Goal: Task Accomplishment & Management: Manage account settings

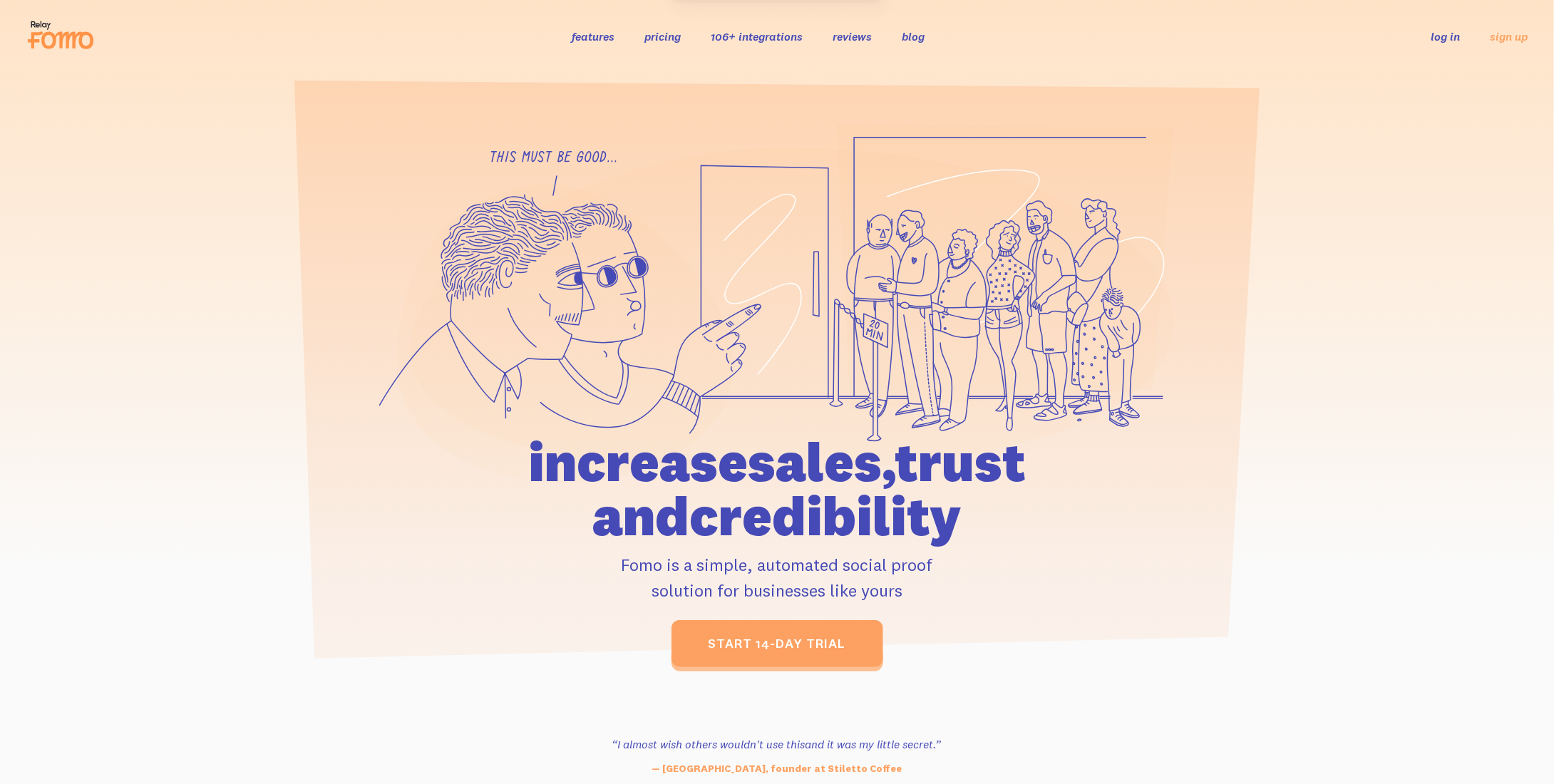
click at [1450, 37] on link "log in" at bounding box center [1446, 36] width 29 height 14
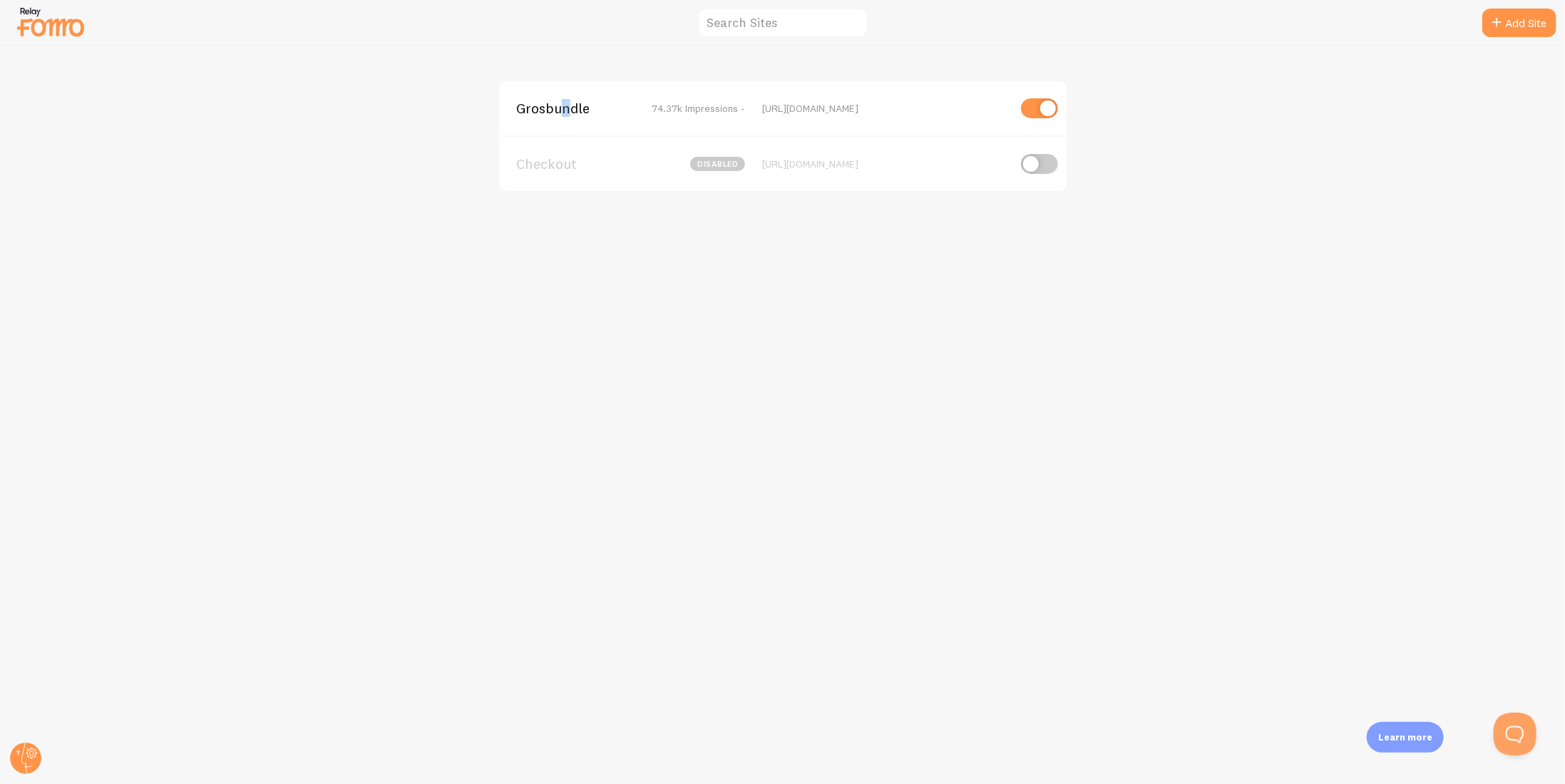
drag, startPoint x: 567, startPoint y: 115, endPoint x: 562, endPoint y: 130, distance: 15.8
click at [562, 130] on div "Grosbundle 74.37k Impressions - [URL][DOMAIN_NAME]" at bounding box center [782, 108] width 567 height 54
click at [553, 107] on span "Grosbundle" at bounding box center [573, 108] width 115 height 12
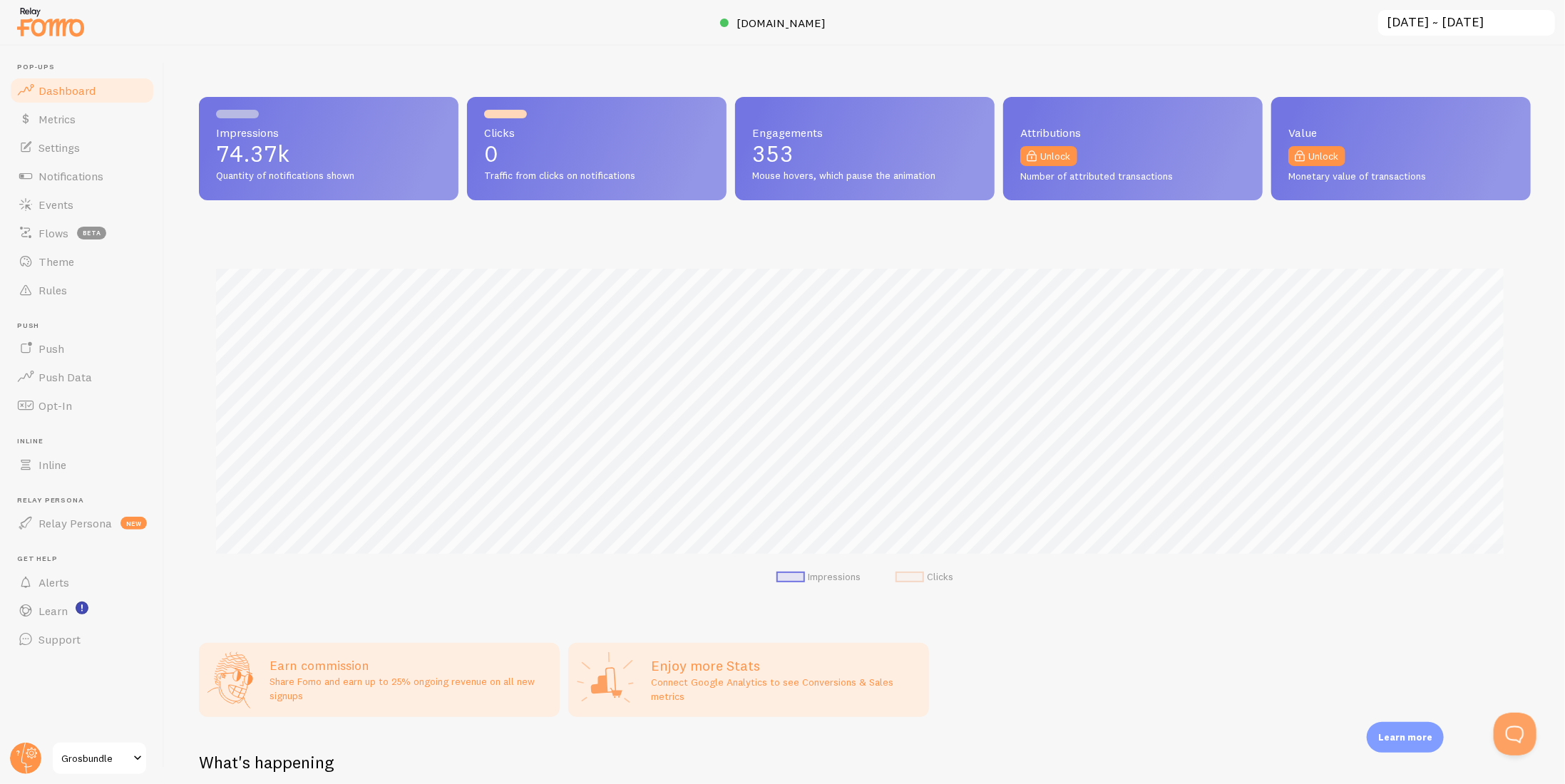
scroll to position [374, 1321]
click at [67, 147] on span "Settings" at bounding box center [59, 147] width 41 height 14
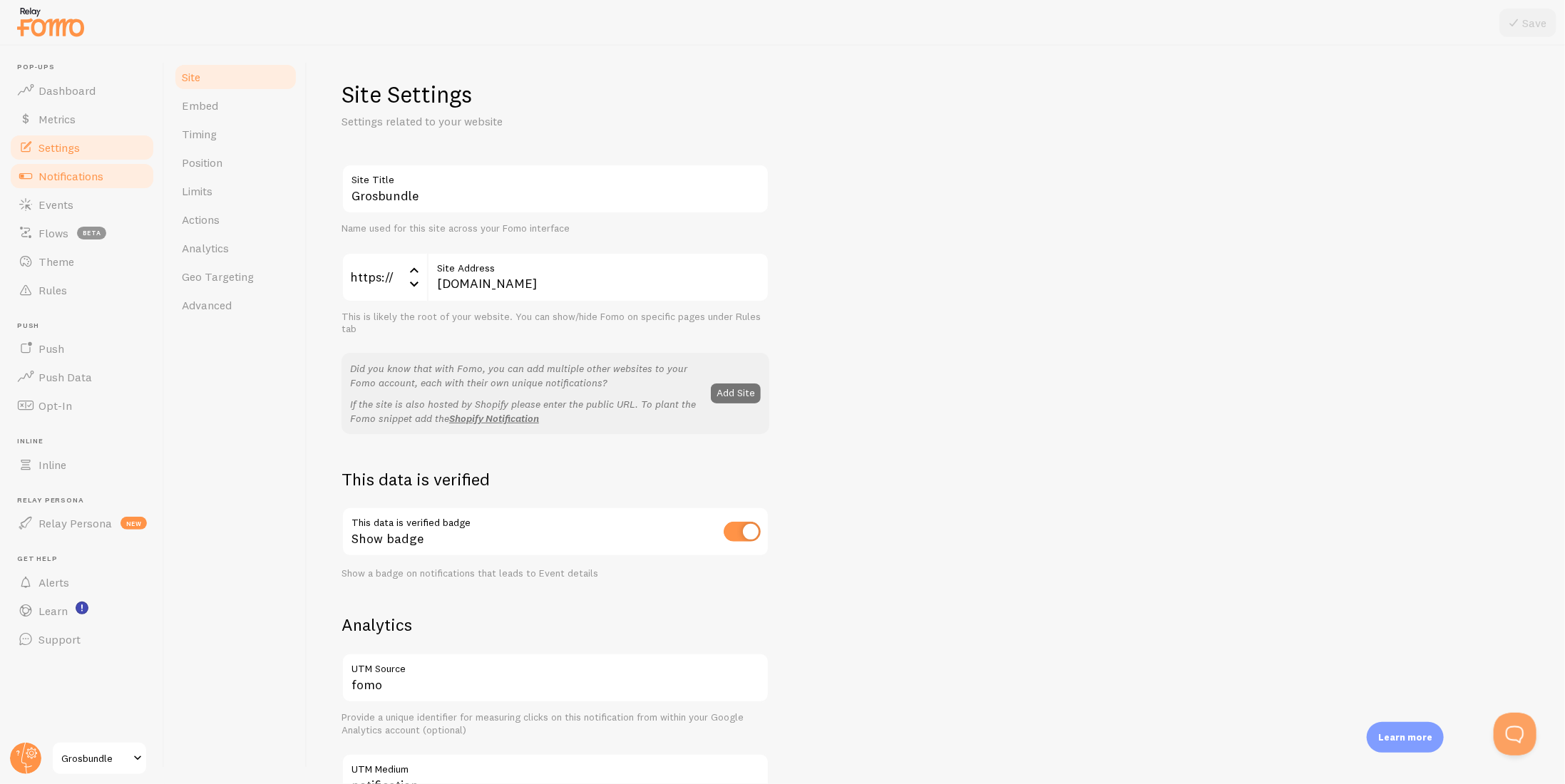
click at [66, 173] on span "Notifications" at bounding box center [70, 176] width 65 height 14
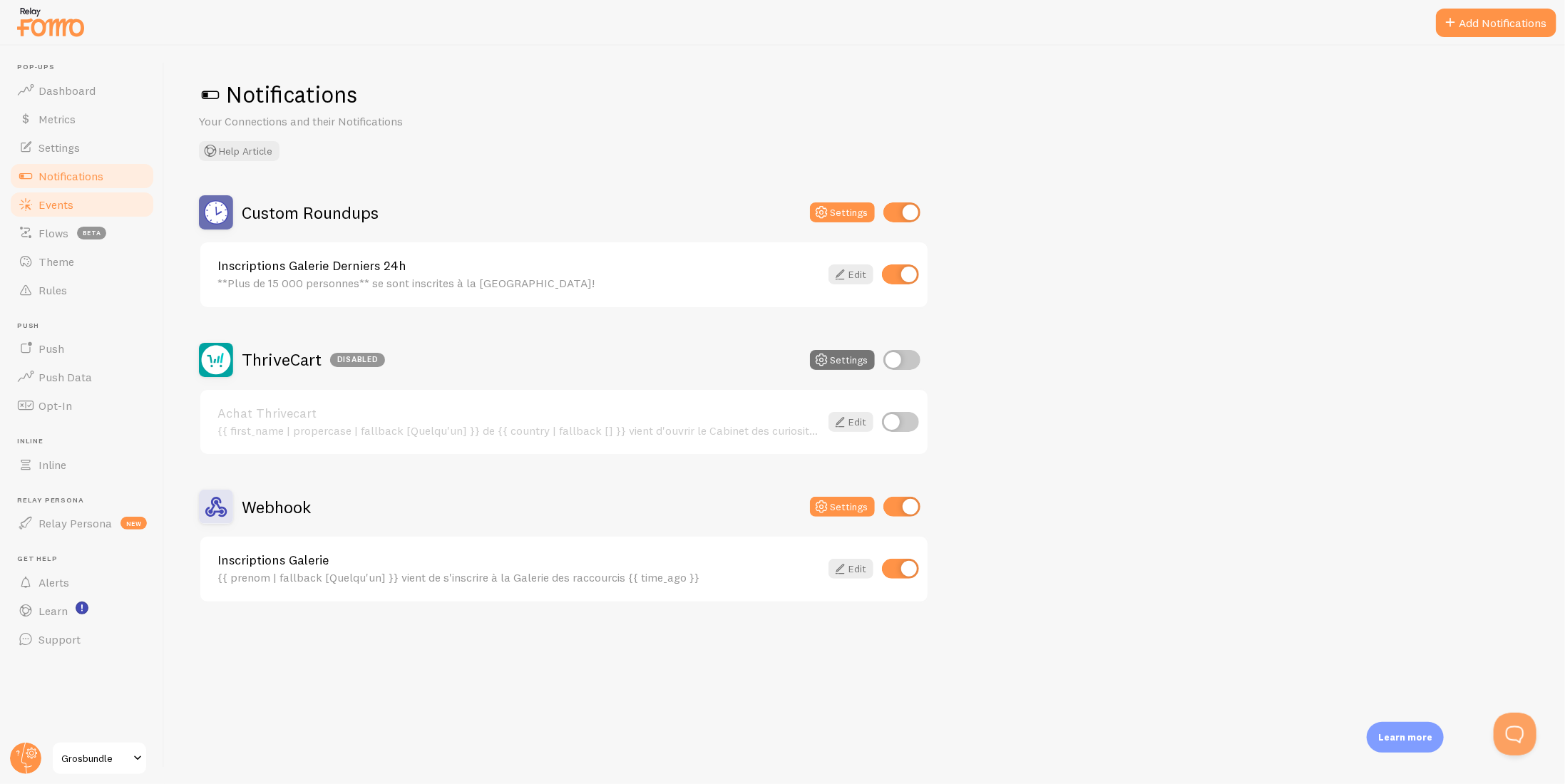
click at [65, 192] on link "Events" at bounding box center [82, 204] width 147 height 29
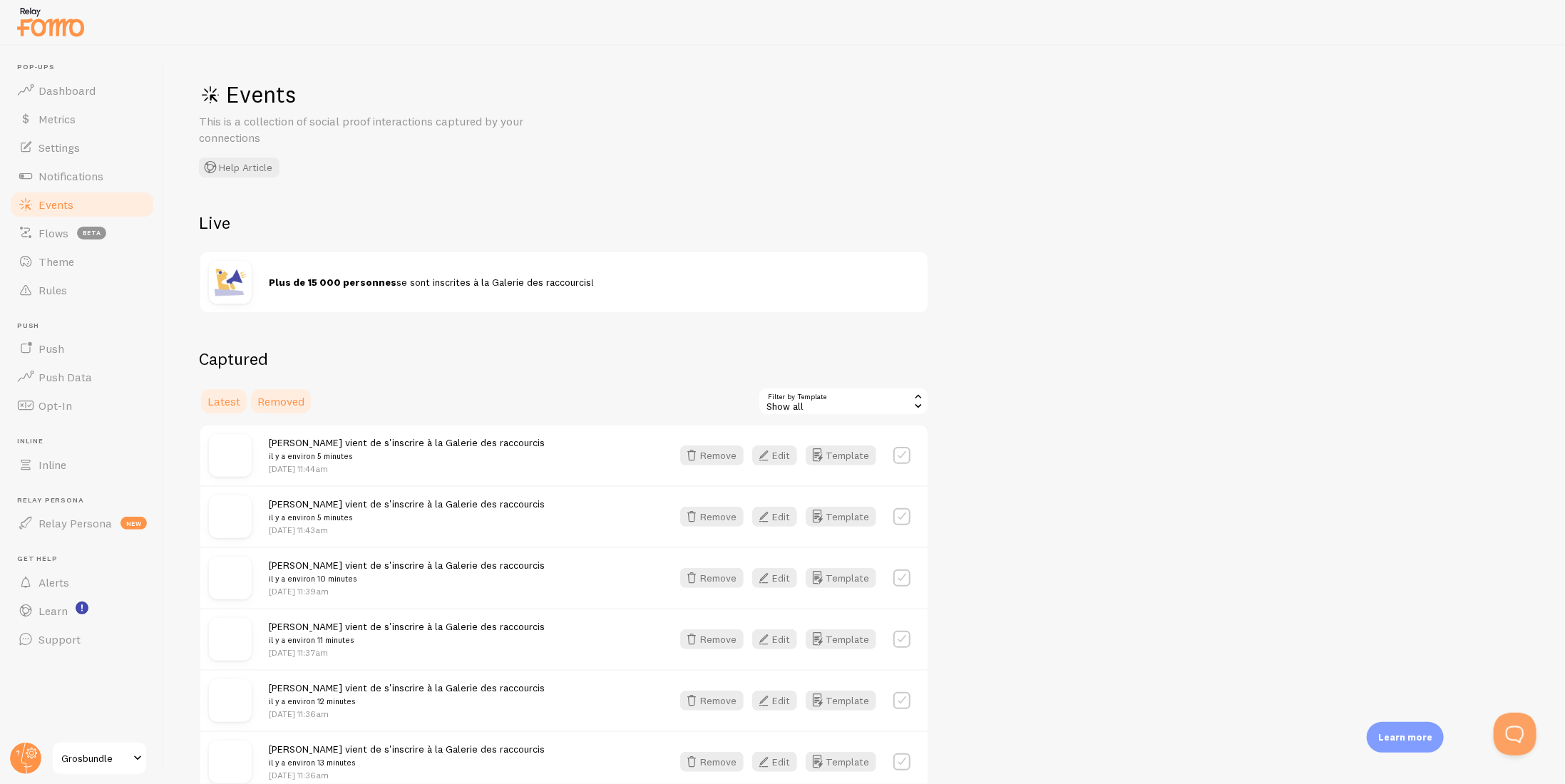
click at [291, 392] on link "Removed" at bounding box center [281, 401] width 64 height 29
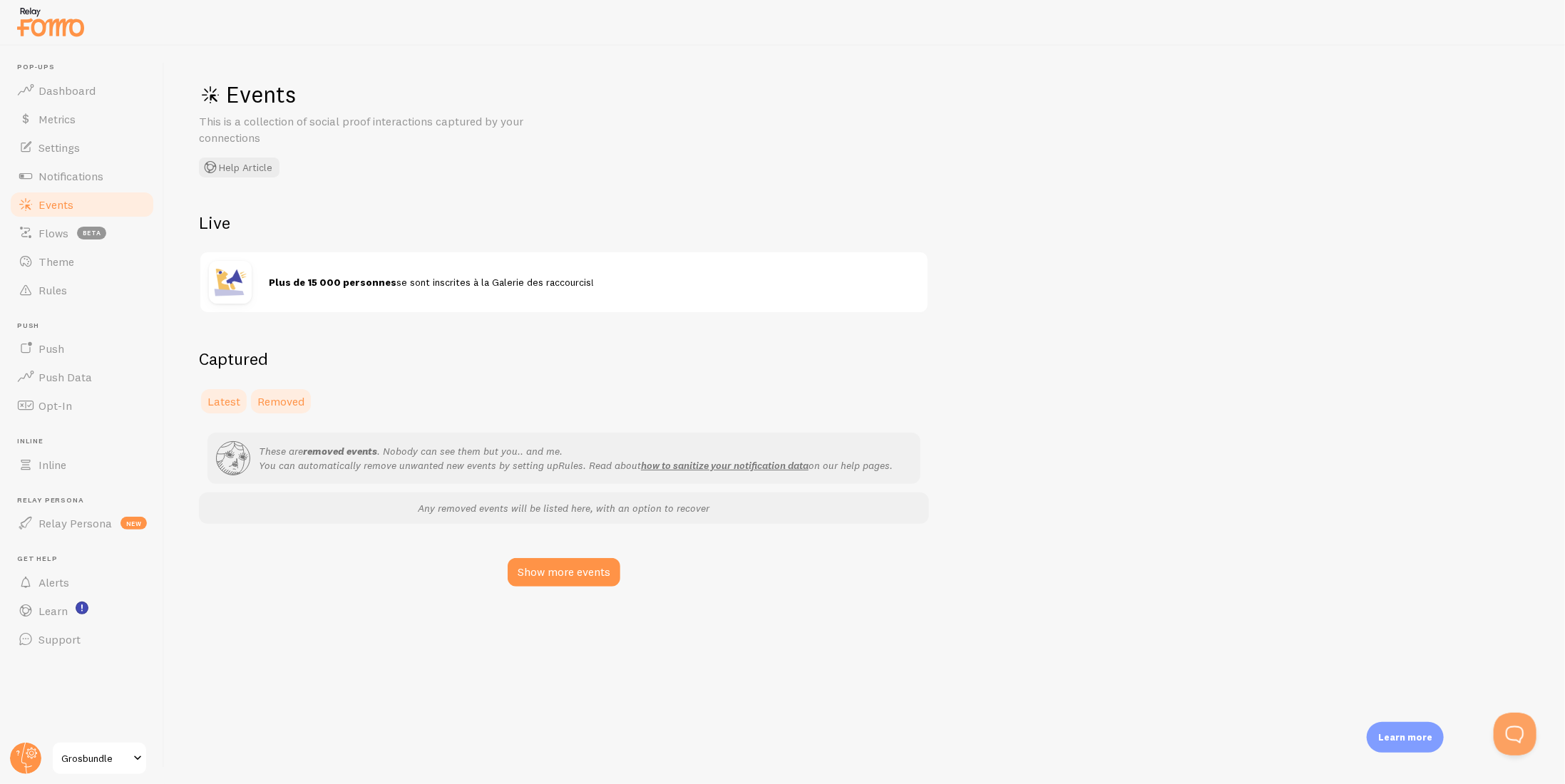
click at [231, 400] on span "Latest" at bounding box center [224, 401] width 33 height 14
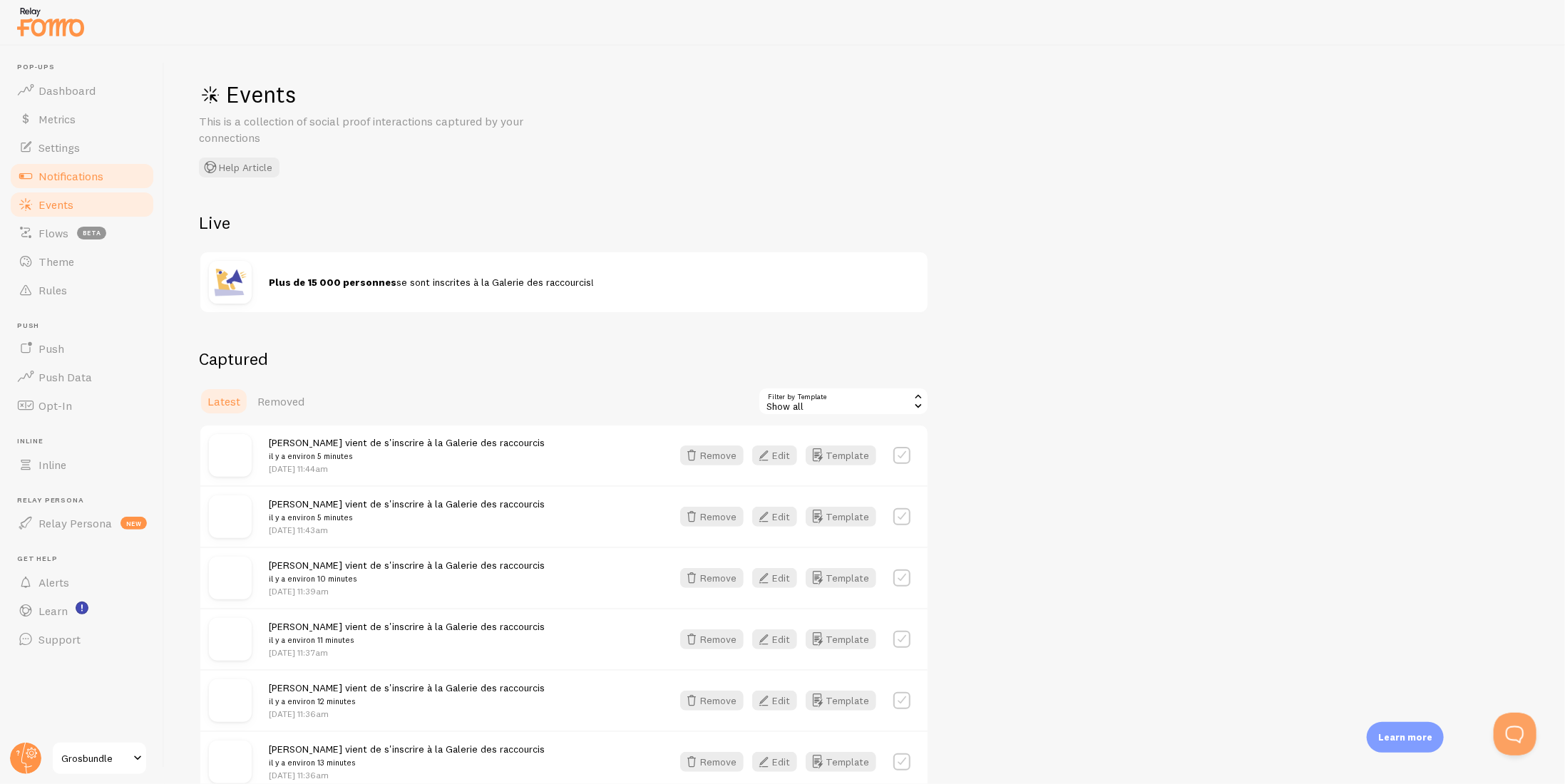
click at [41, 172] on span "Notifications" at bounding box center [70, 176] width 65 height 14
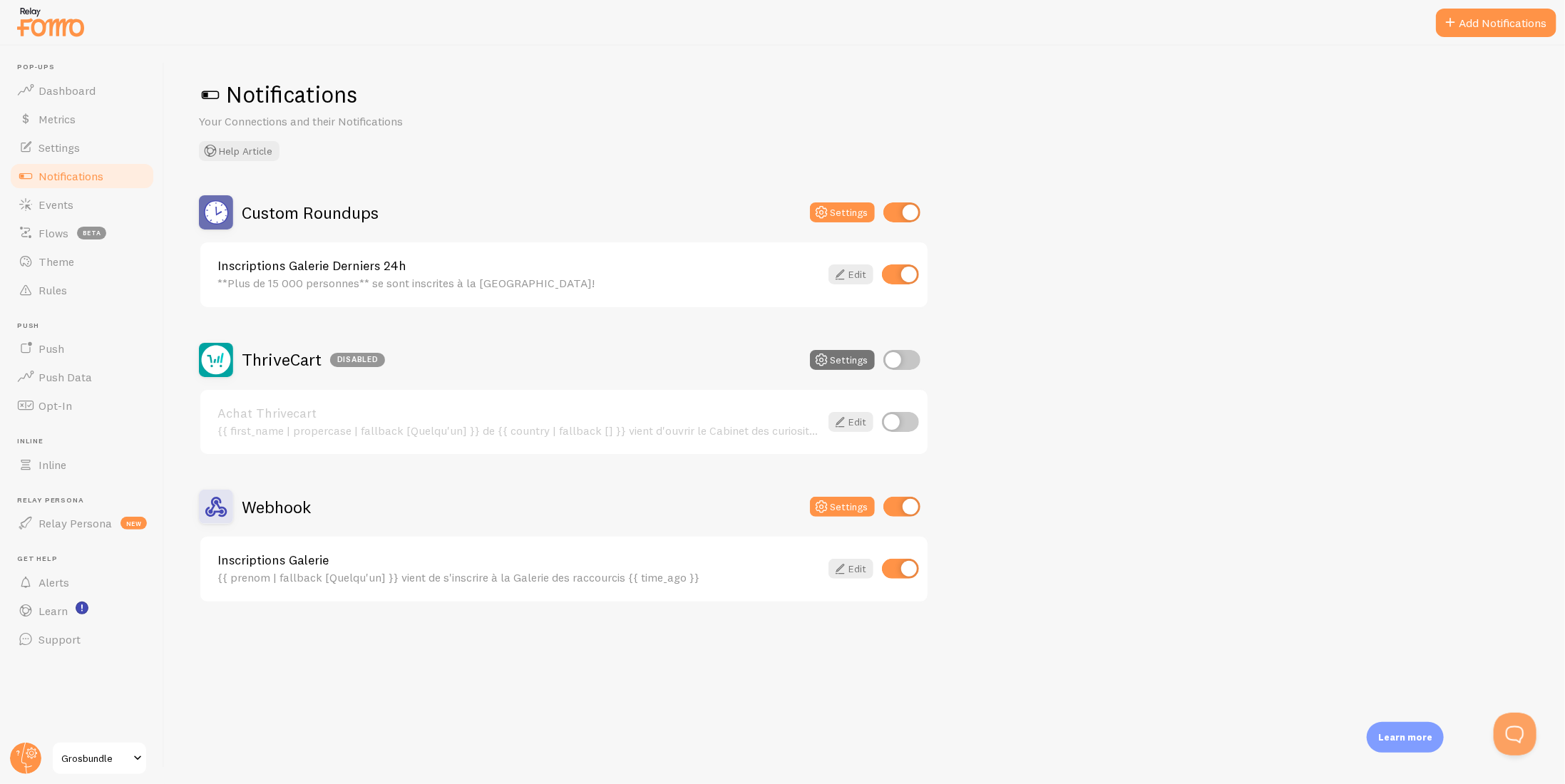
click at [251, 417] on link "Achat Thrivecart" at bounding box center [519, 413] width 602 height 12
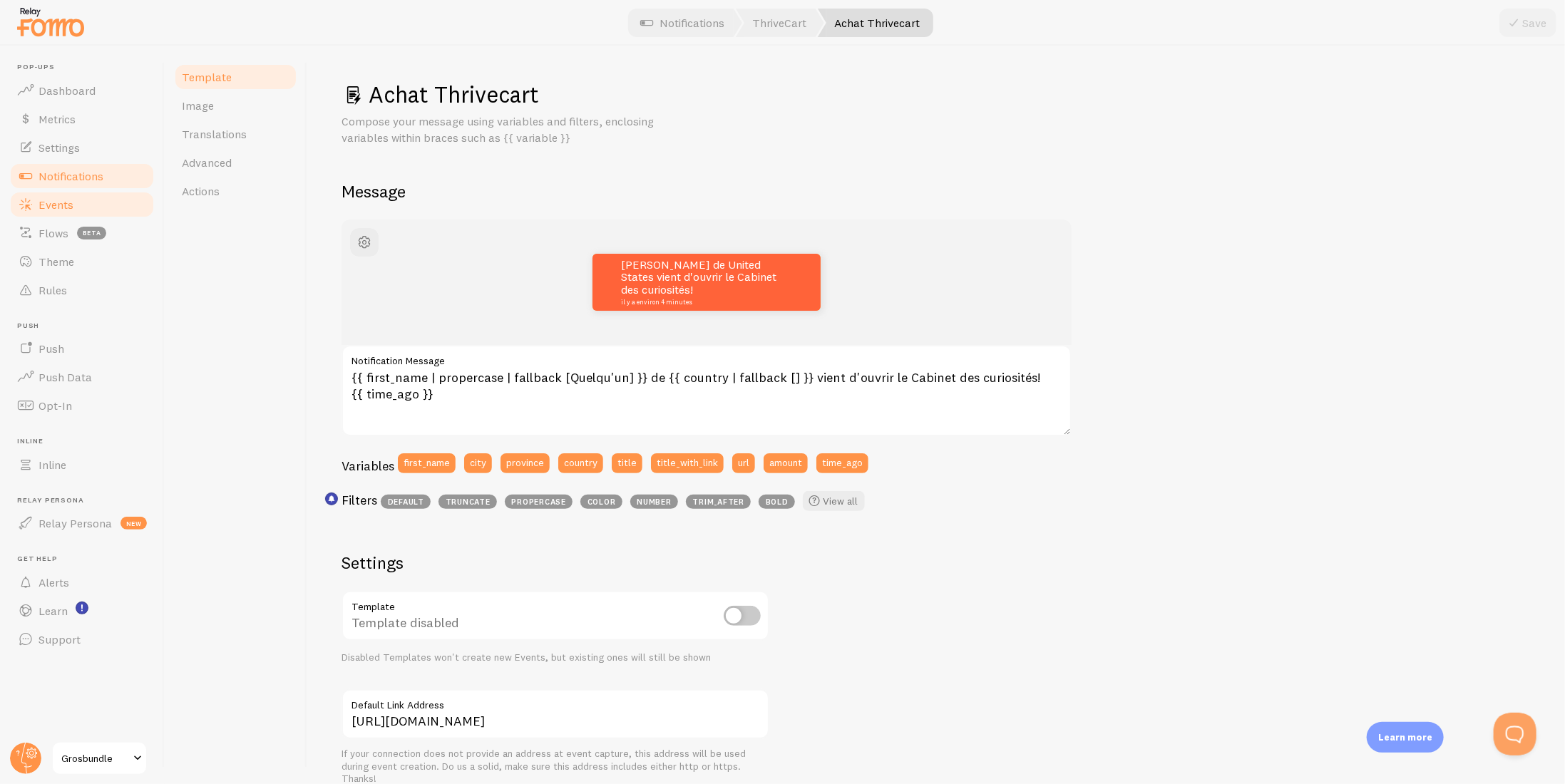
click at [50, 203] on span "Events" at bounding box center [55, 204] width 35 height 14
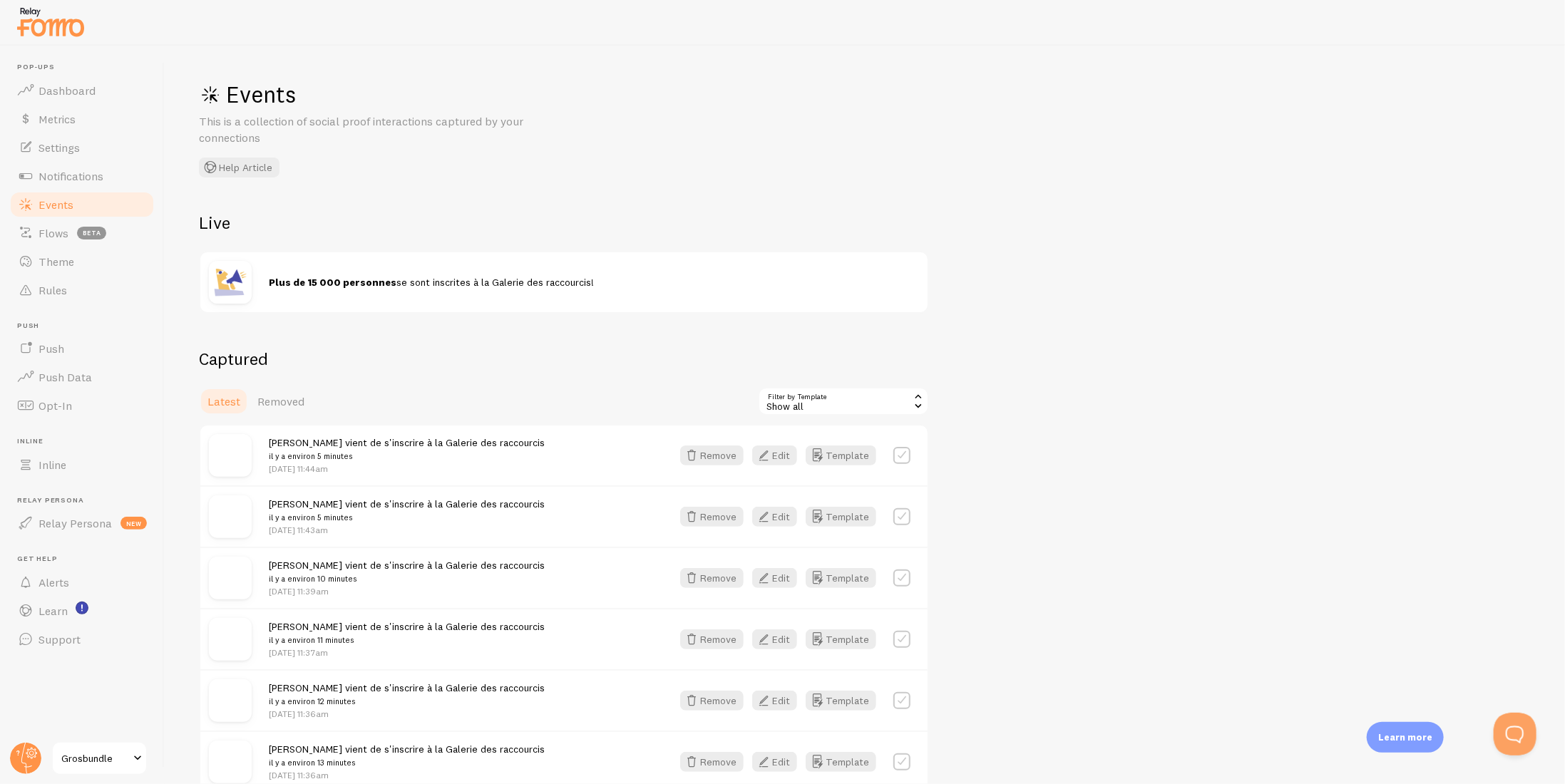
scroll to position [143, 0]
